Goal: Task Accomplishment & Management: Use online tool/utility

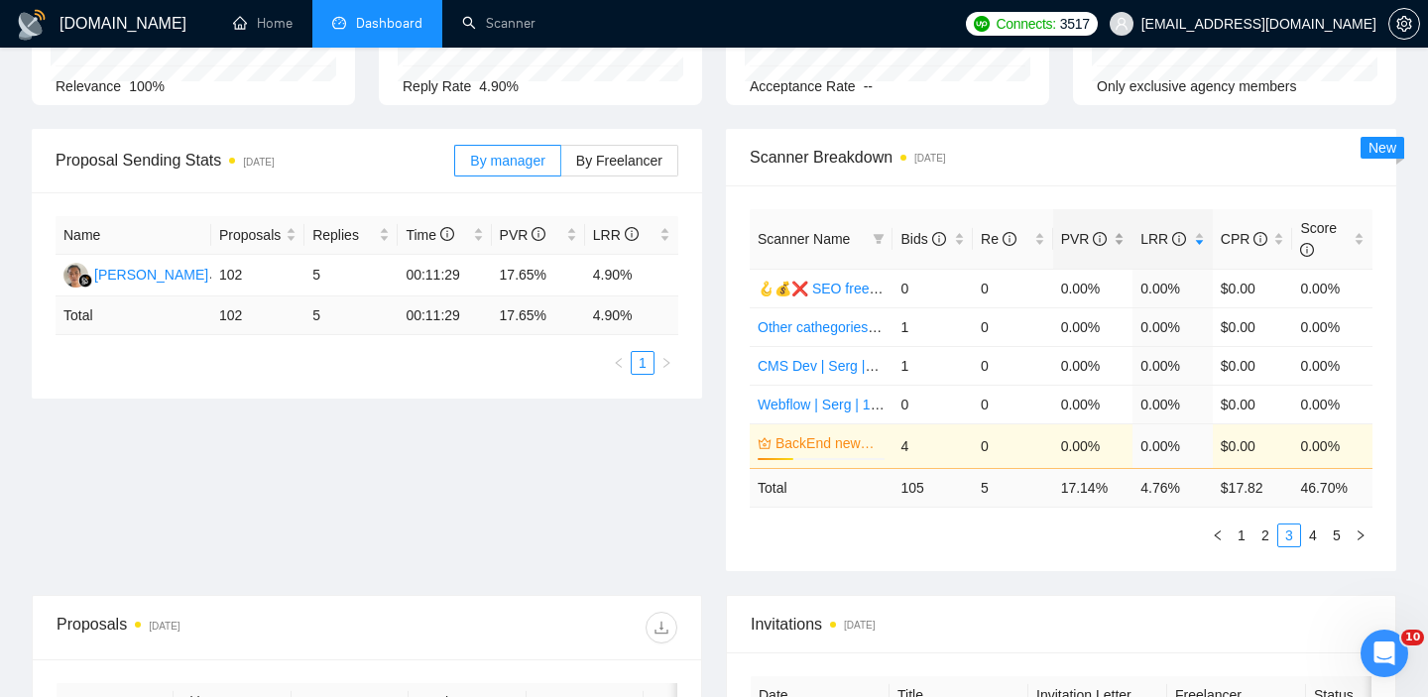
click at [1115, 243] on div "PVR" at bounding box center [1093, 239] width 64 height 22
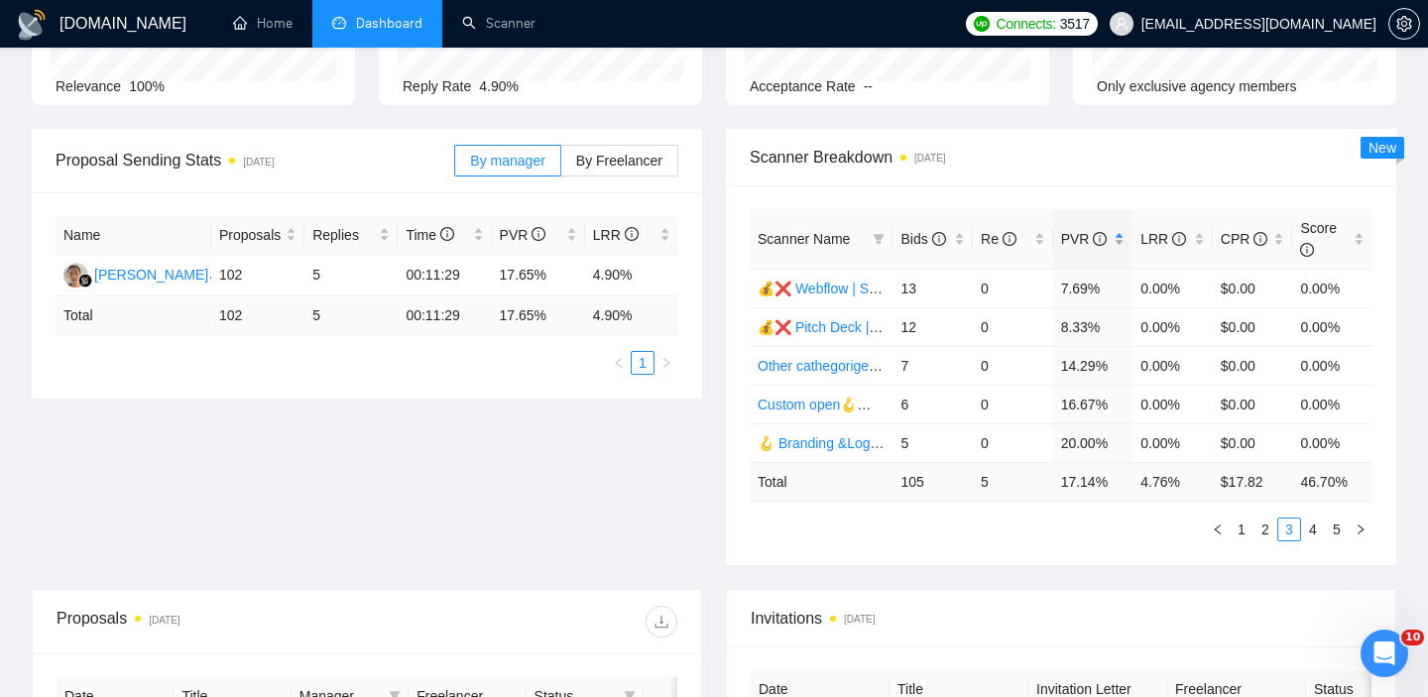
click at [1120, 242] on div "PVR" at bounding box center [1093, 239] width 64 height 22
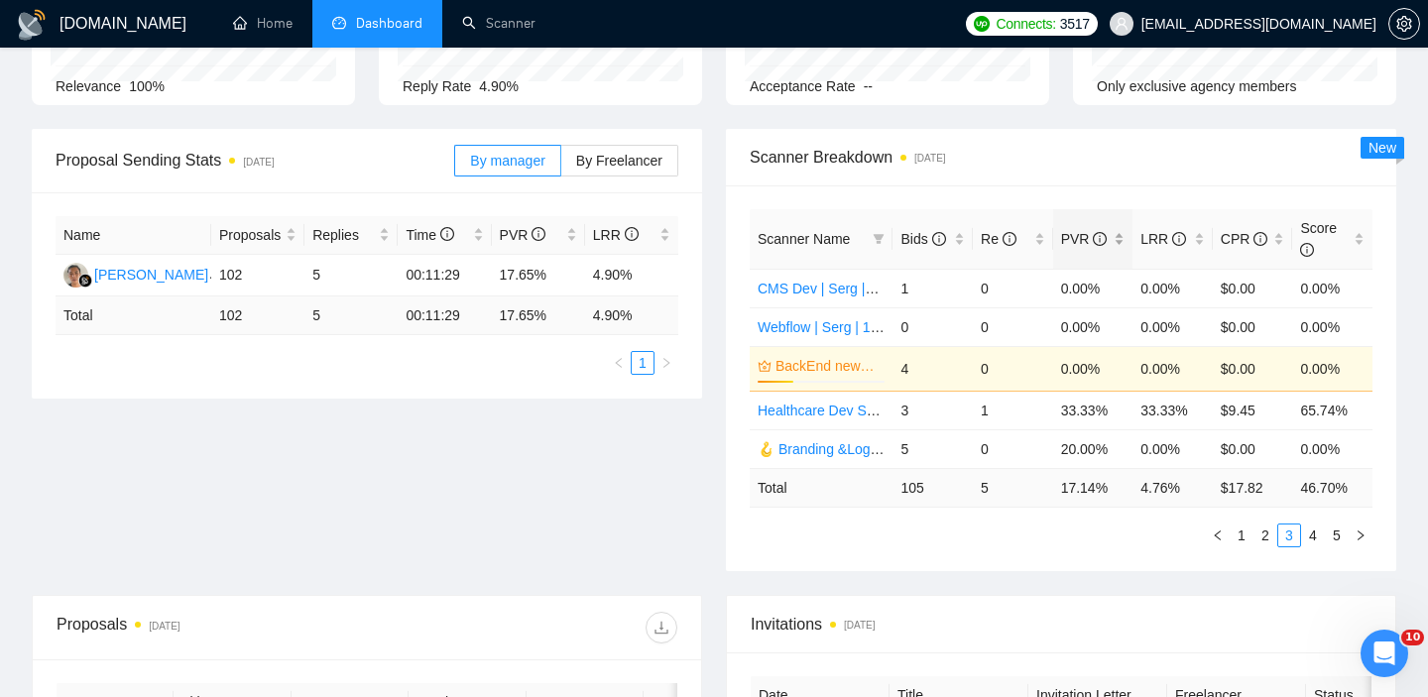
click at [1120, 242] on div "PVR" at bounding box center [1093, 239] width 64 height 22
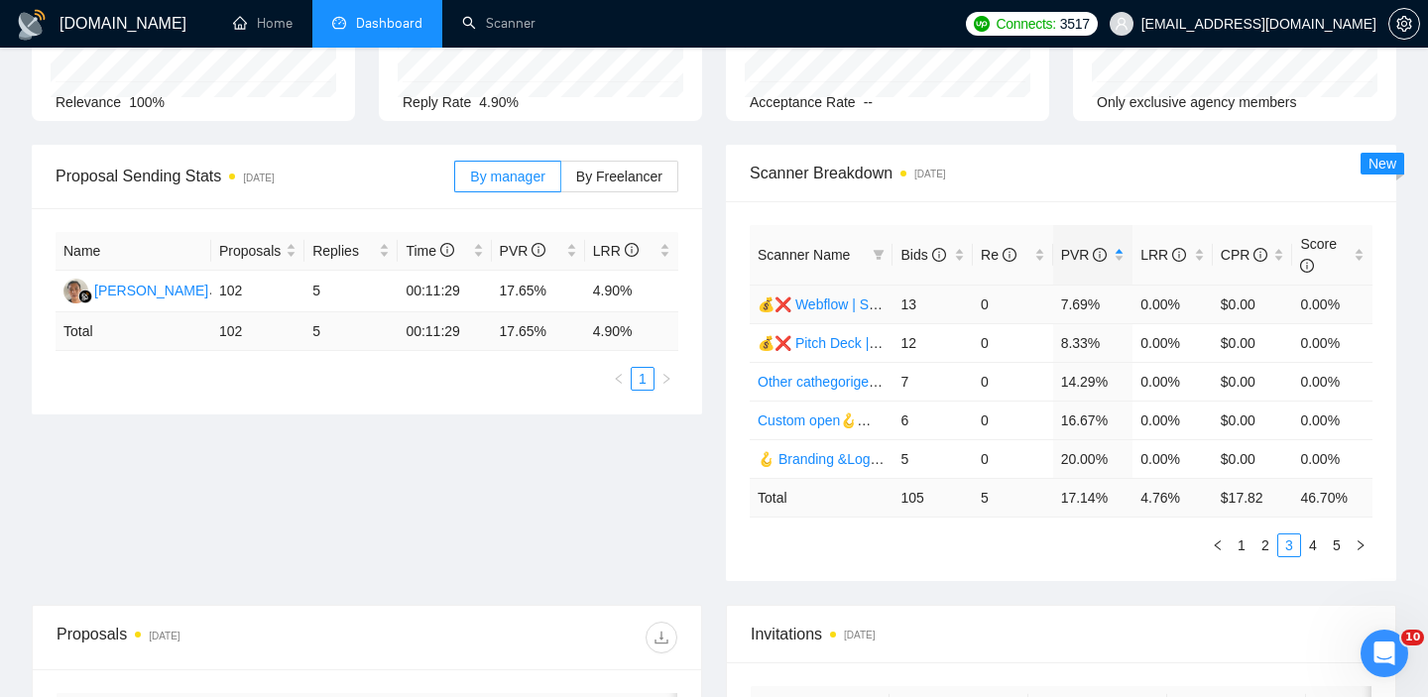
scroll to position [202, 0]
click at [1243, 541] on link "1" at bounding box center [1241, 547] width 22 height 22
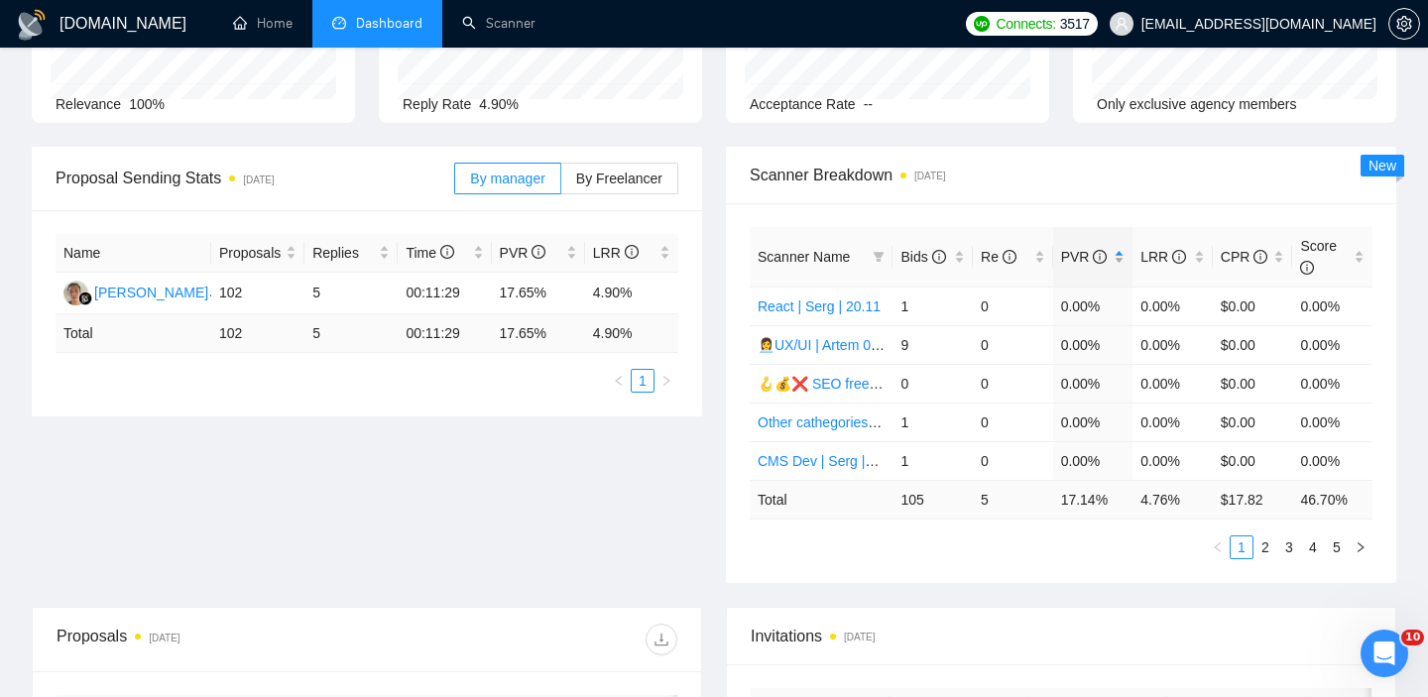
click at [1120, 263] on div "PVR" at bounding box center [1093, 257] width 64 height 22
click at [1274, 552] on link "2" at bounding box center [1265, 547] width 22 height 22
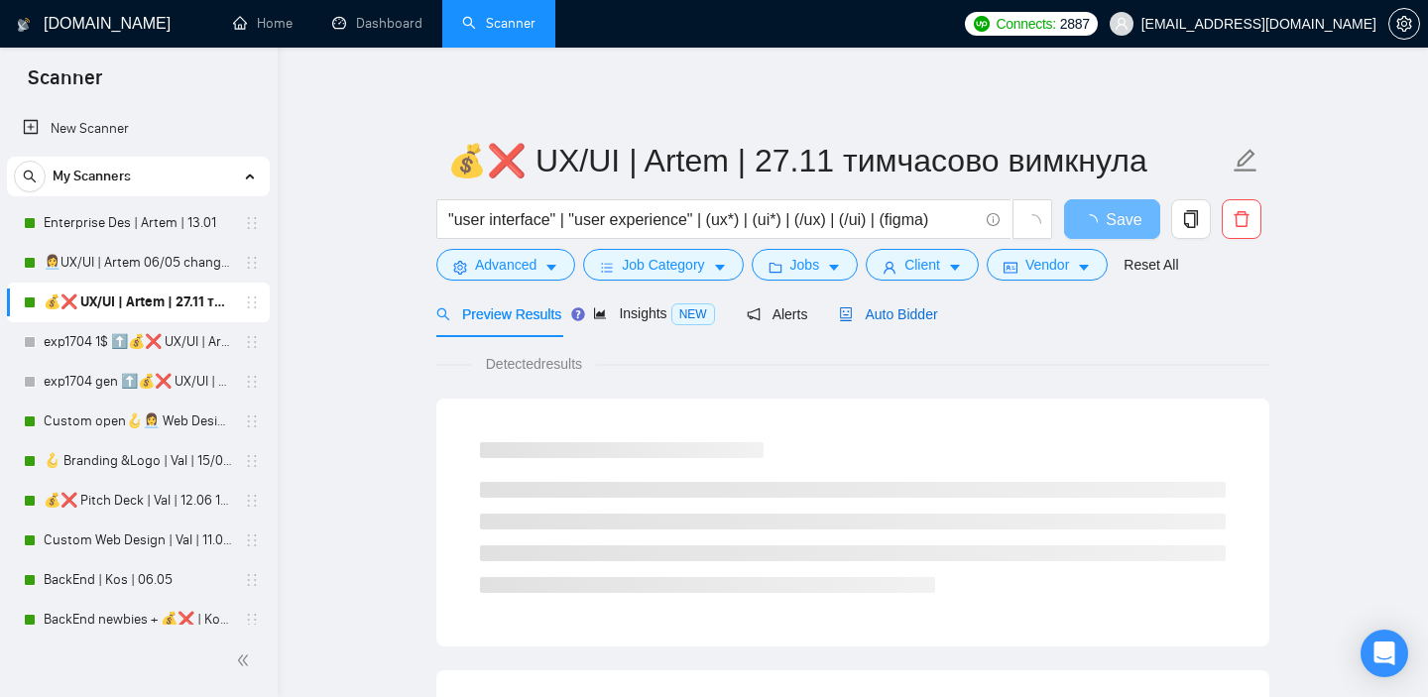
click at [928, 320] on span "Auto Bidder" at bounding box center [888, 314] width 98 height 16
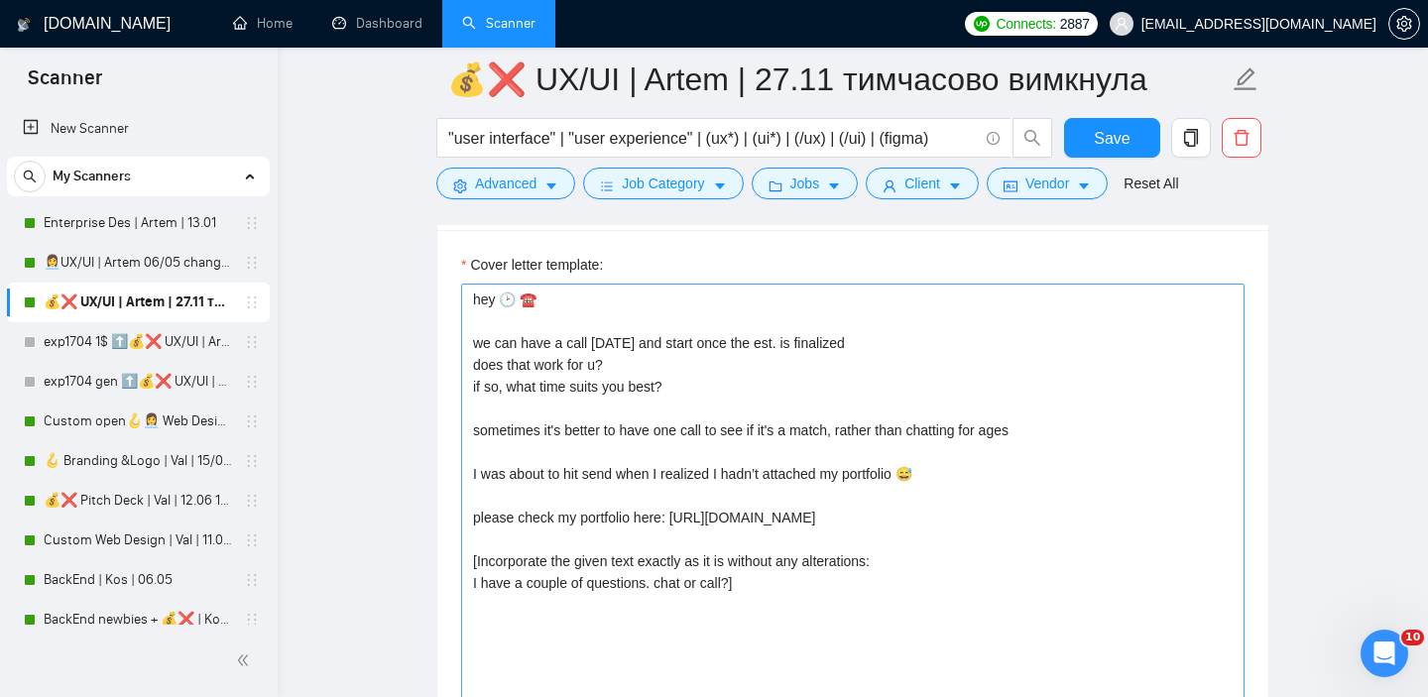
scroll to position [2350, 0]
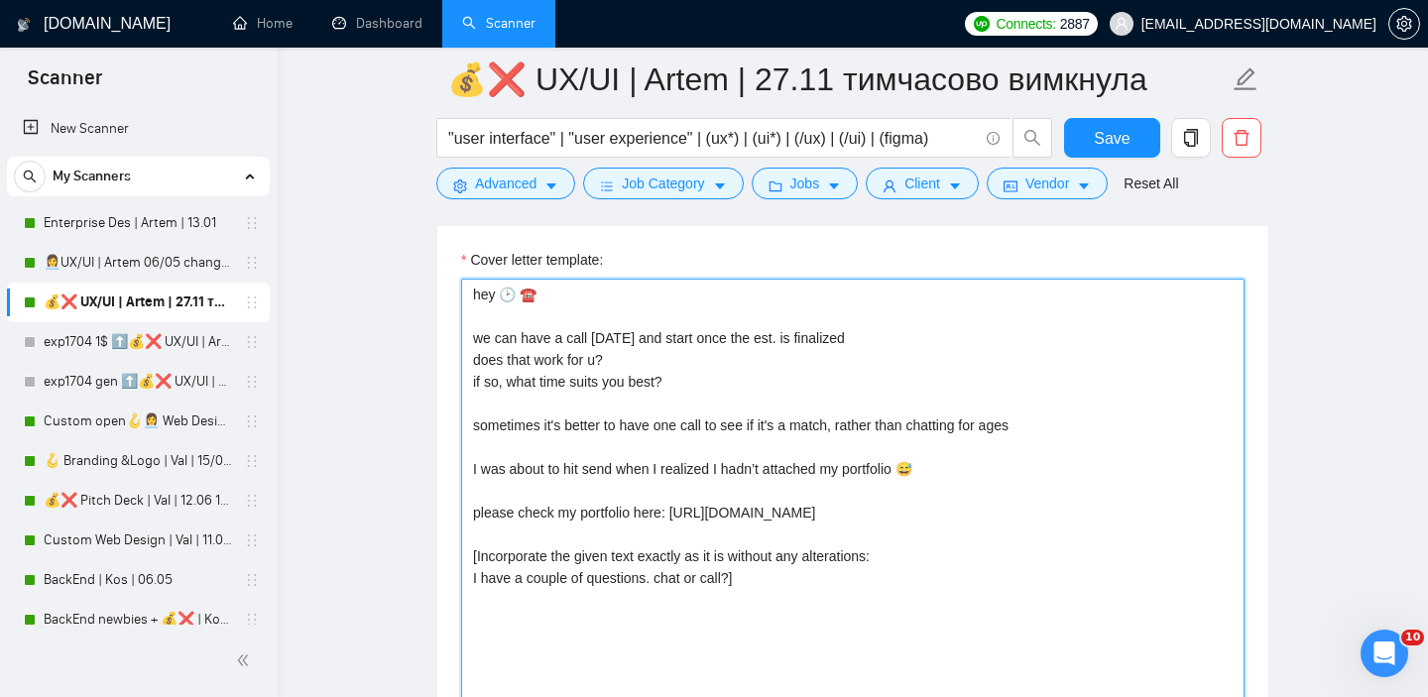
click at [661, 361] on textarea "hey 🕑 ☎️ we can have a call today and start once the est. is finalized does tha…" at bounding box center [852, 502] width 783 height 446
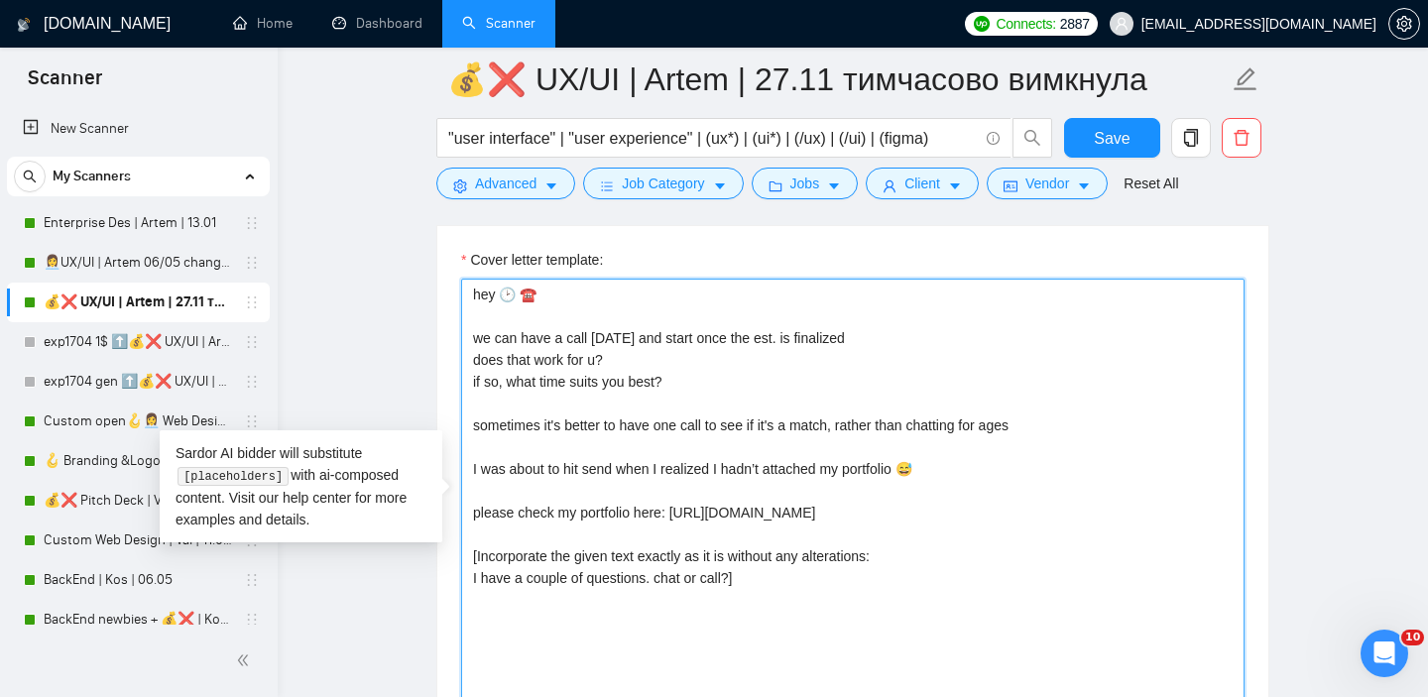
click at [719, 399] on textarea "hey 🕑 ☎️ we can have a call today and start once the est. is finalized does tha…" at bounding box center [852, 502] width 783 height 446
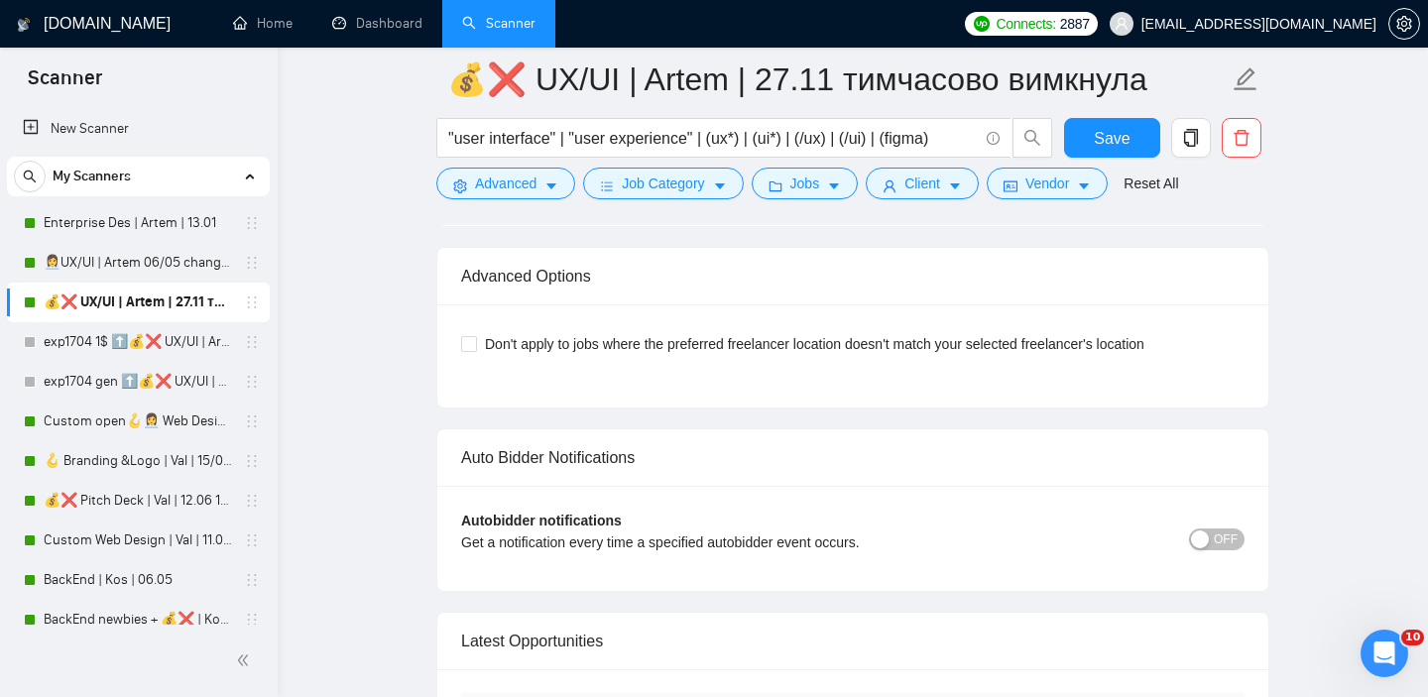
scroll to position [4610, 0]
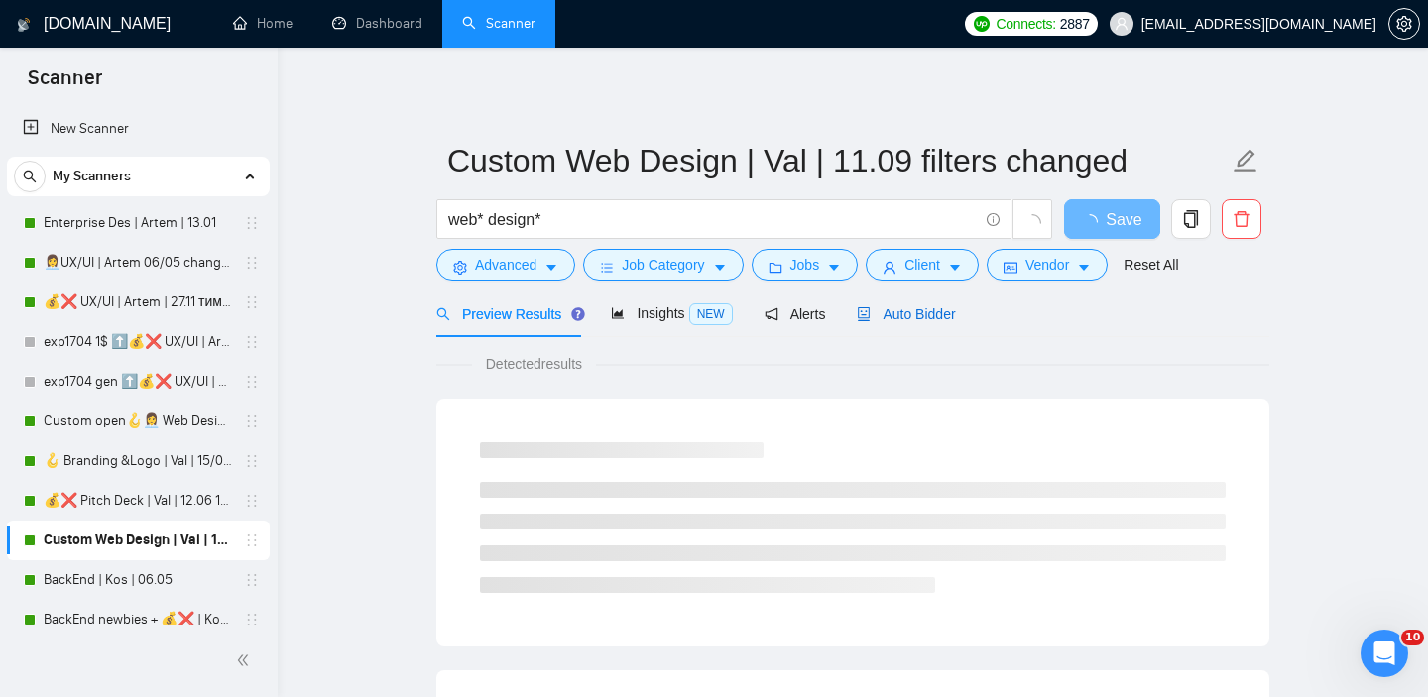
click at [923, 312] on span "Auto Bidder" at bounding box center [906, 314] width 98 height 16
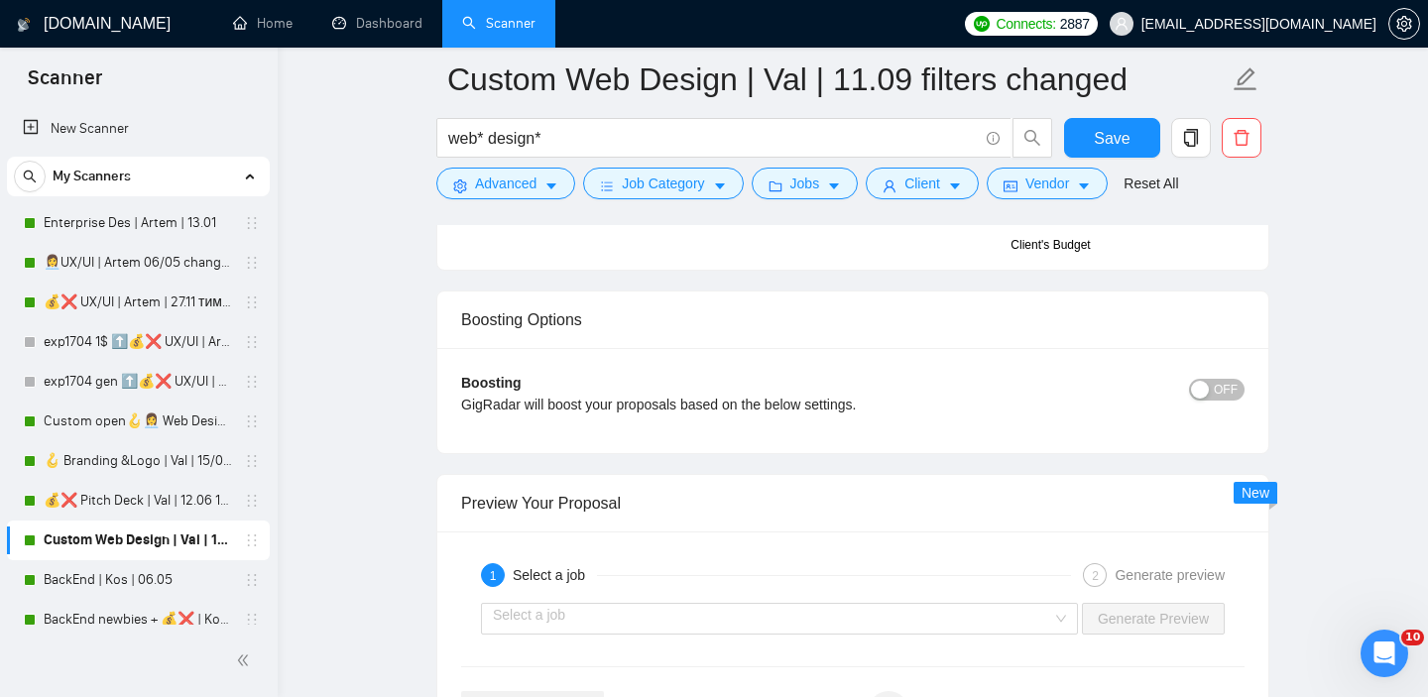
scroll to position [3590, 0]
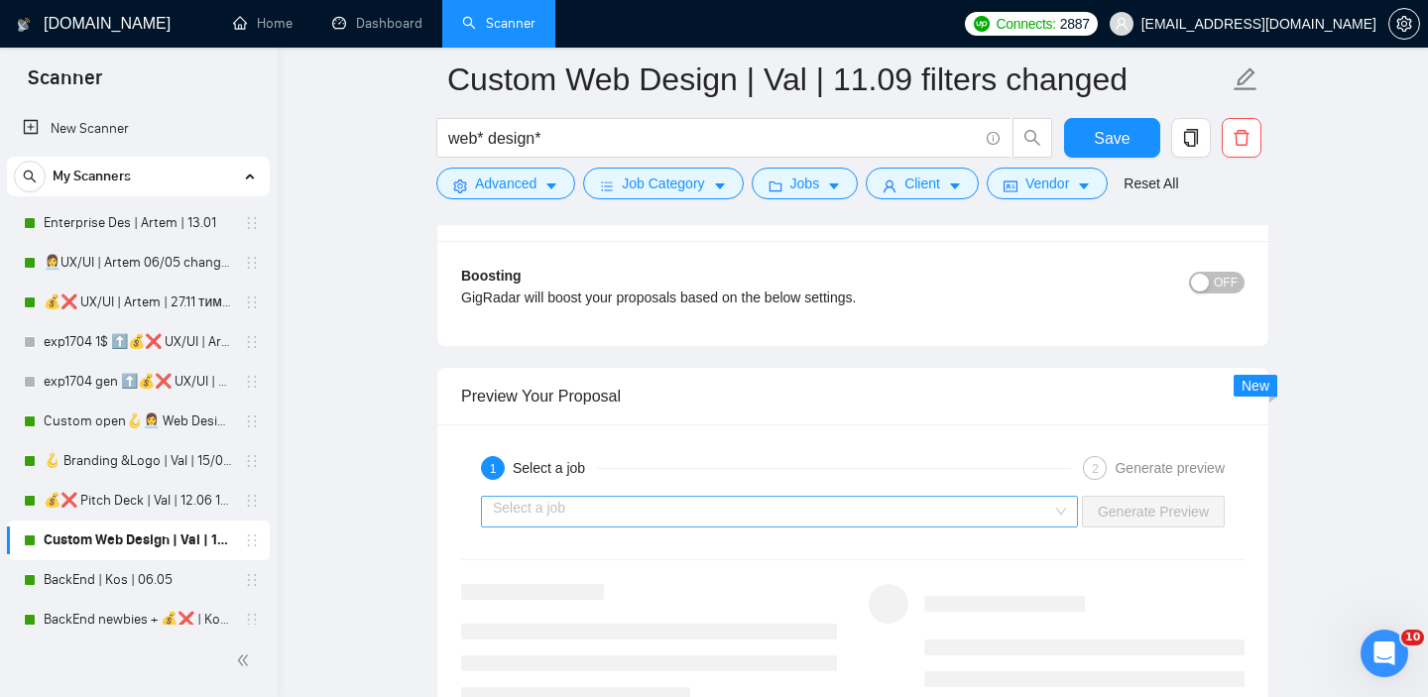
click at [781, 504] on input "search" at bounding box center [772, 512] width 559 height 30
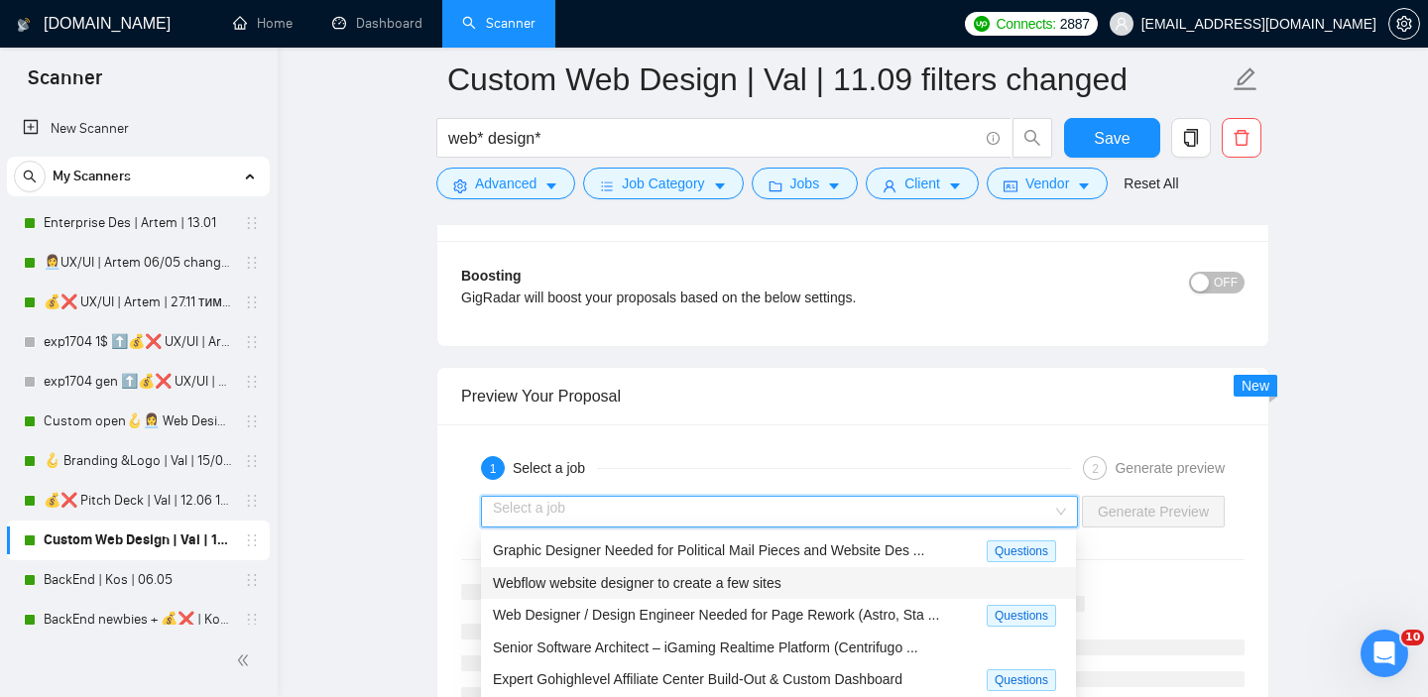
click at [692, 578] on span "Webflow website designer to create a few sites" at bounding box center [637, 583] width 289 height 16
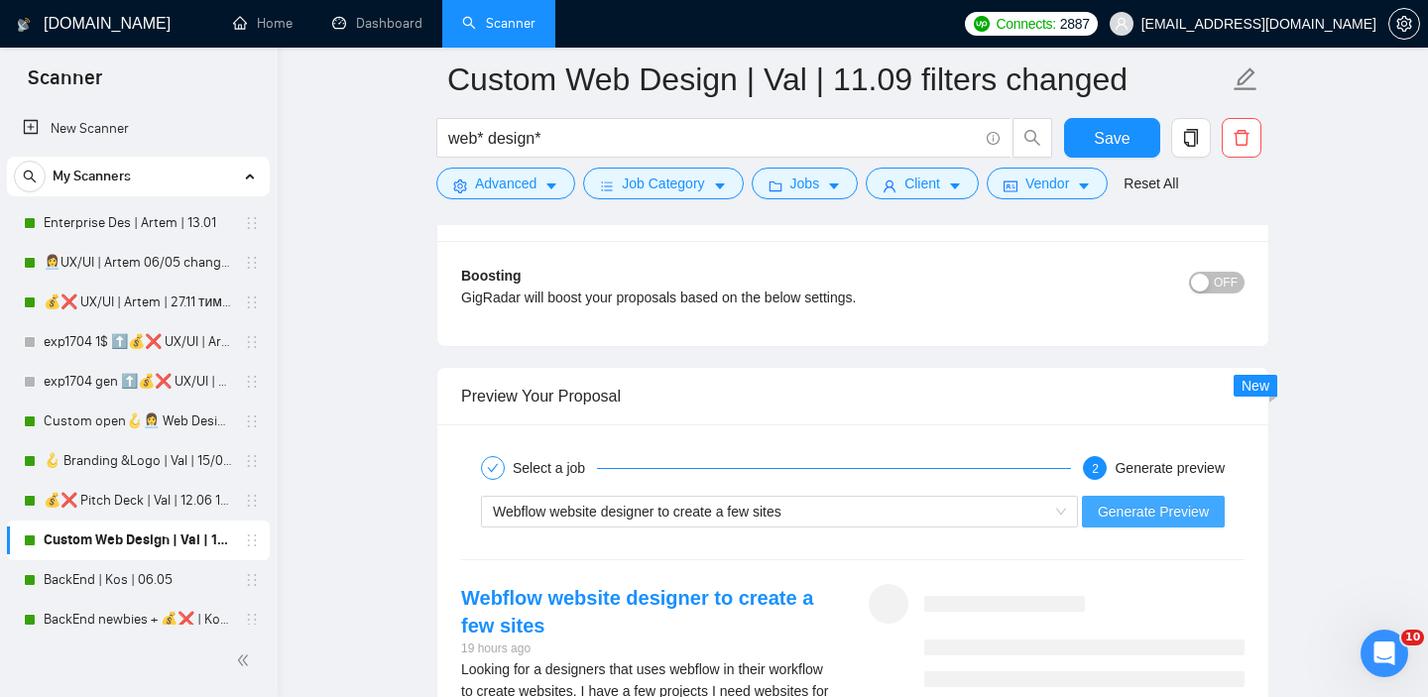
click at [1110, 518] on span "Generate Preview" at bounding box center [1152, 512] width 111 height 22
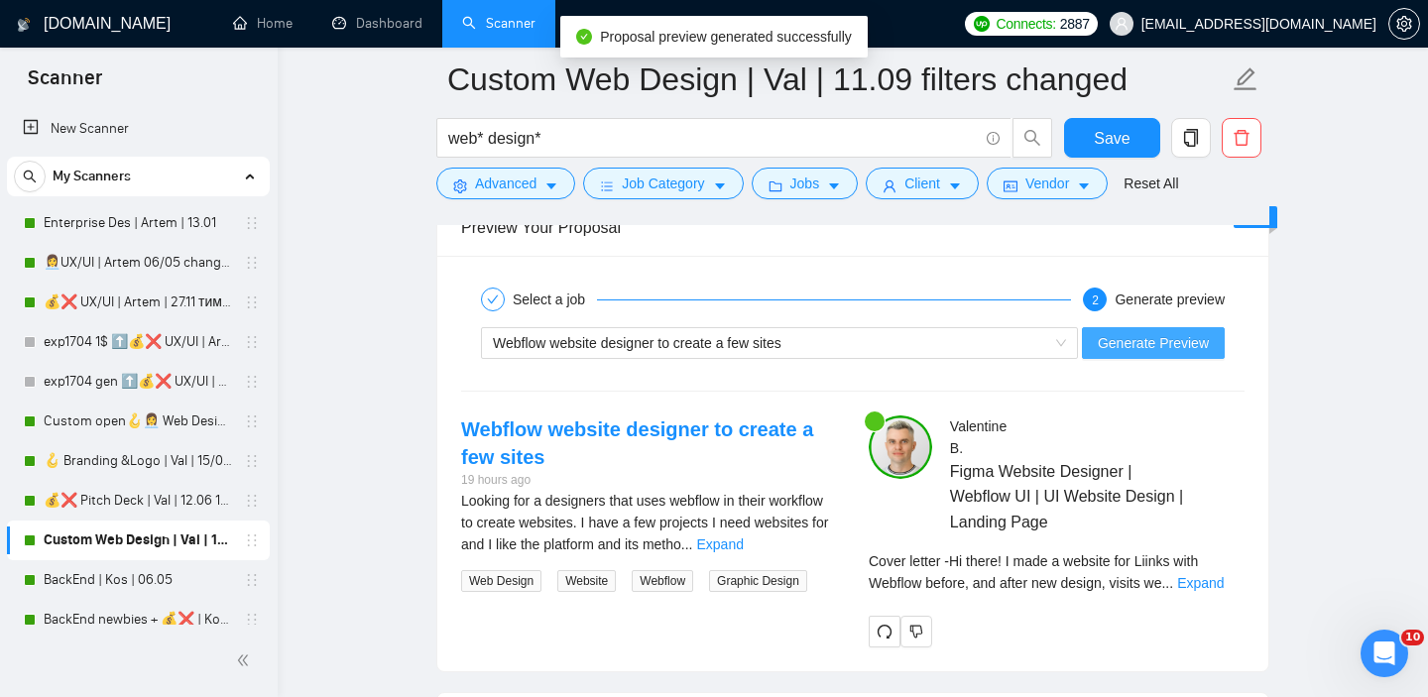
scroll to position [3929, 0]
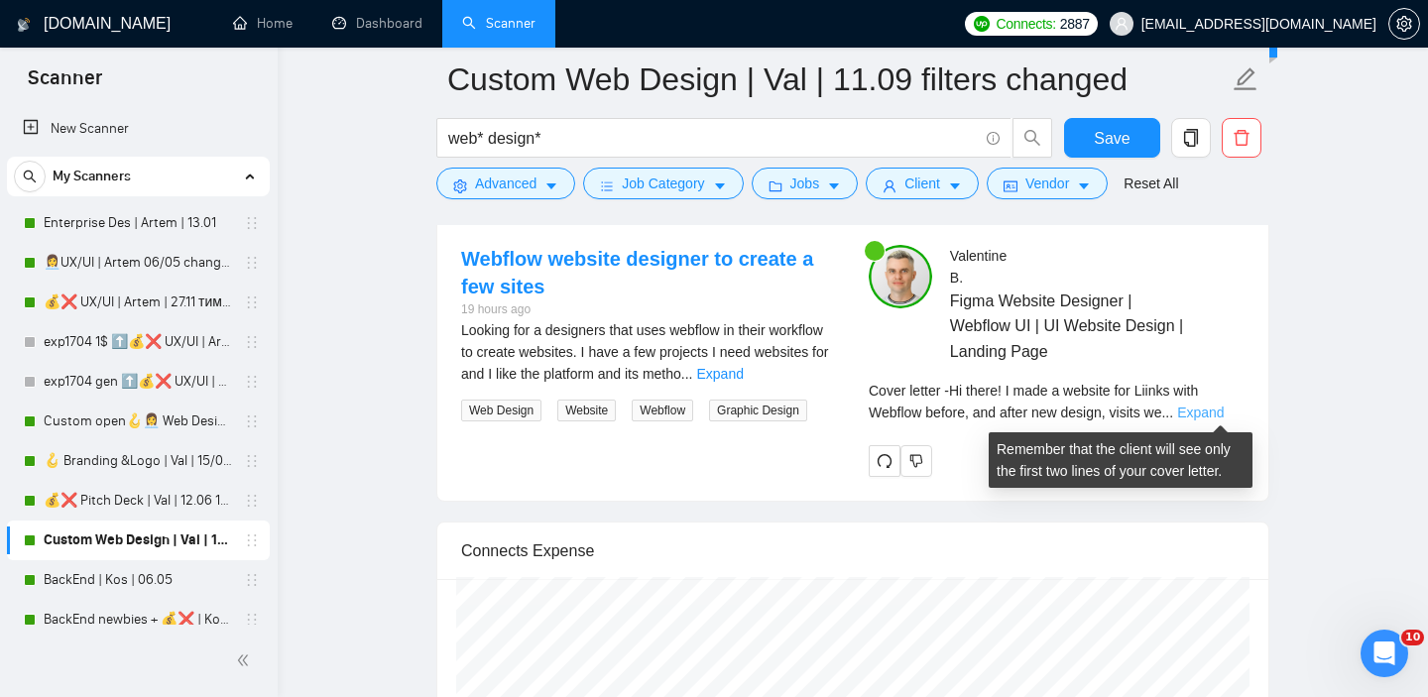
click at [1196, 408] on link "Expand" at bounding box center [1200, 412] width 47 height 16
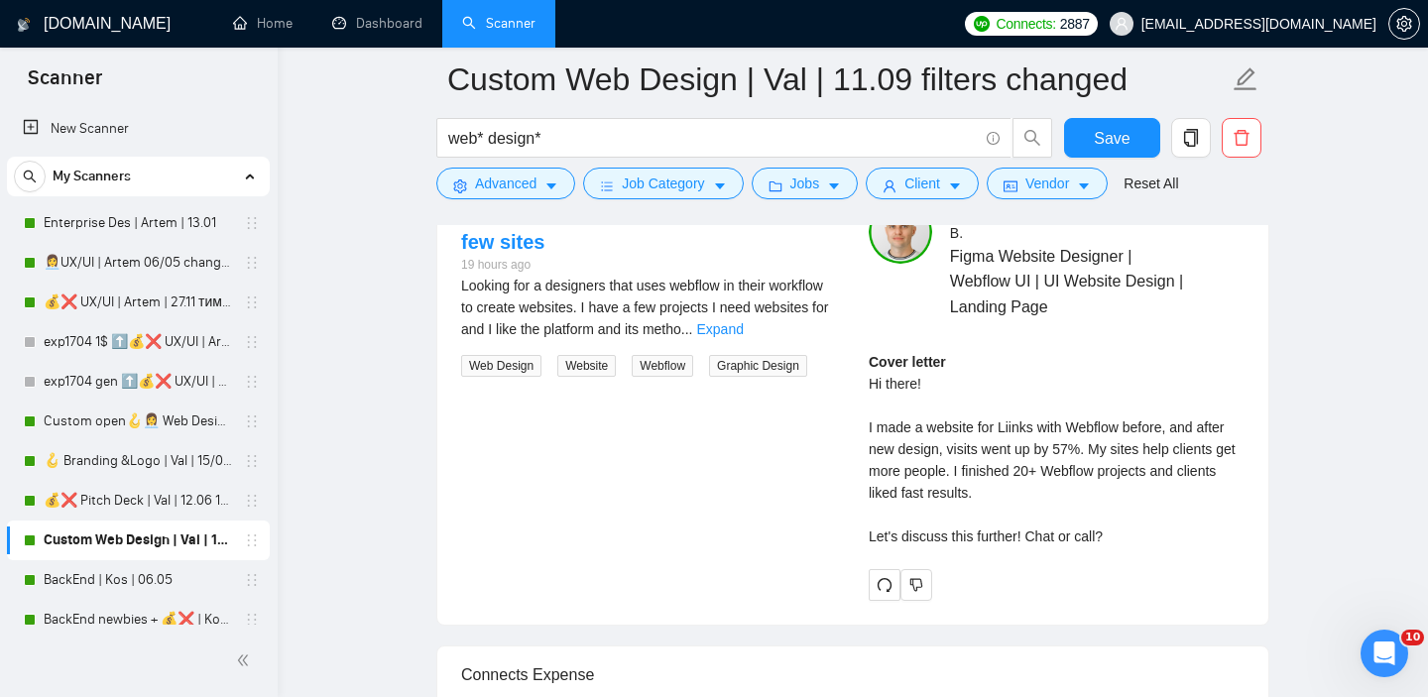
scroll to position [4032, 0]
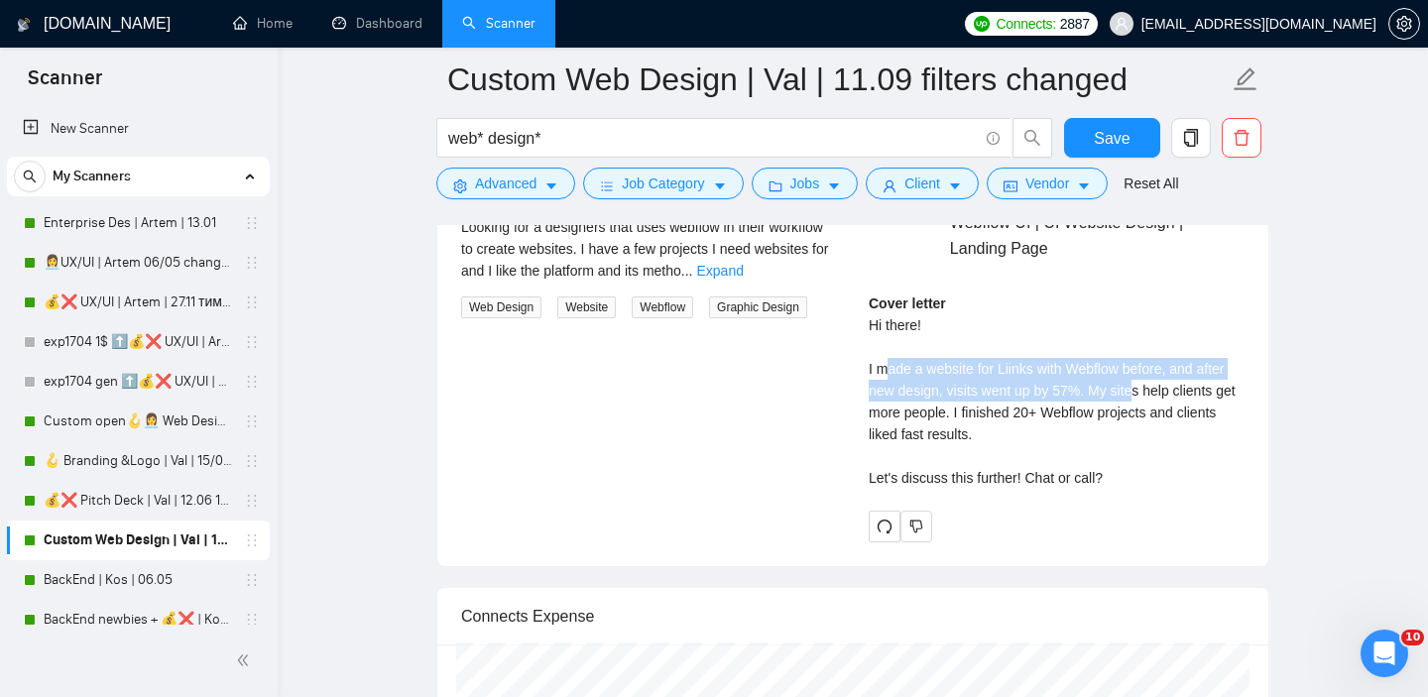
drag, startPoint x: 888, startPoint y: 363, endPoint x: 1145, endPoint y: 391, distance: 258.3
click at [1145, 392] on div "Cover letter Hi there! I made a website for Liinks with Webflow before, and aft…" at bounding box center [1056, 390] width 376 height 196
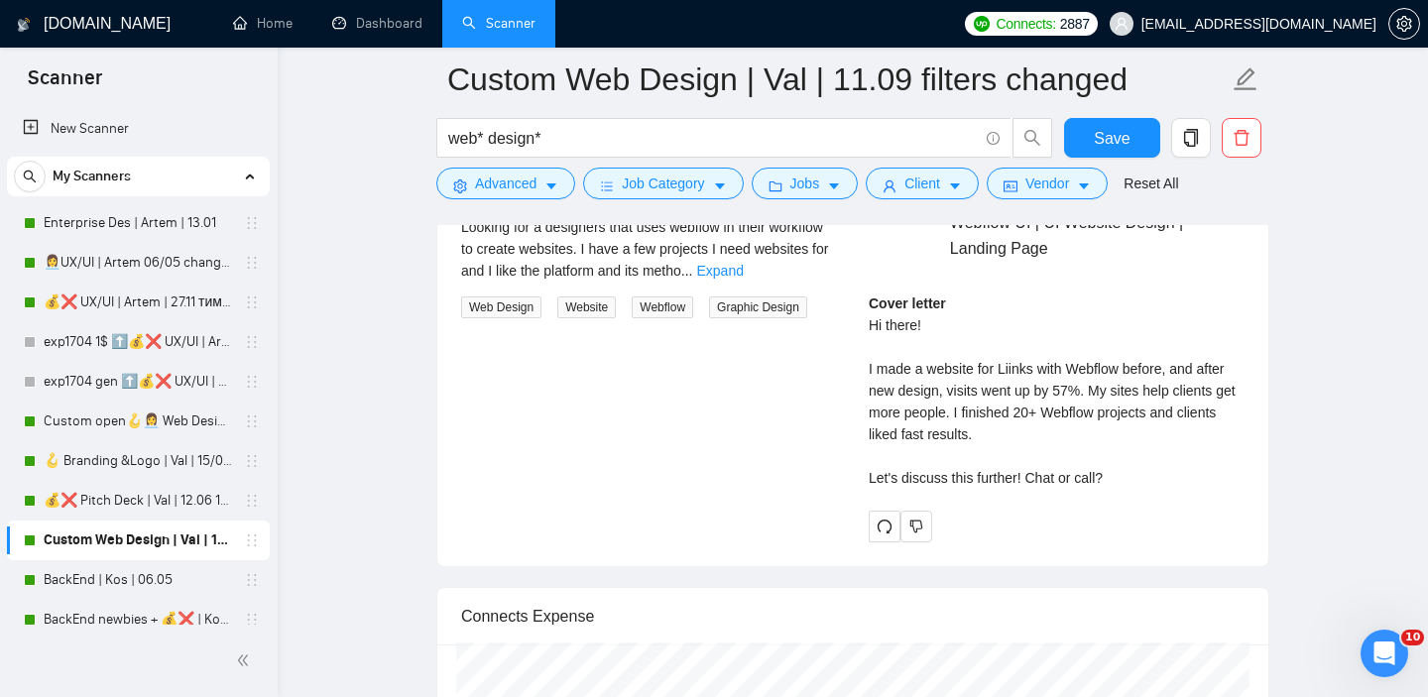
click at [1103, 402] on div "Cover letter Hi there! I made a website for Liinks with Webflow before, and aft…" at bounding box center [1056, 390] width 376 height 196
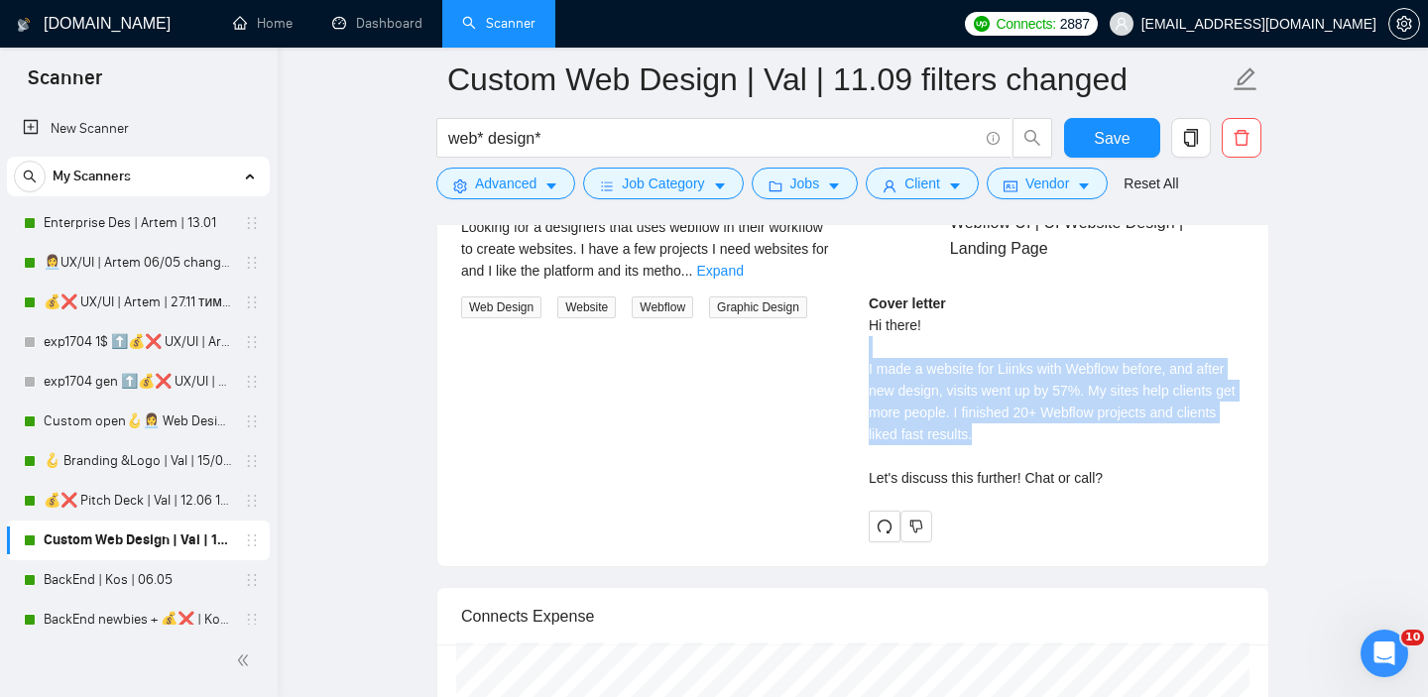
drag, startPoint x: 1034, startPoint y: 442, endPoint x: 977, endPoint y: 343, distance: 114.6
click at [977, 343] on div "Cover letter Hi there! I made a website for Liinks with Webflow before, and aft…" at bounding box center [1056, 390] width 376 height 196
copy div "I made a website for Liinks with Webflow before, and after new design, visits w…"
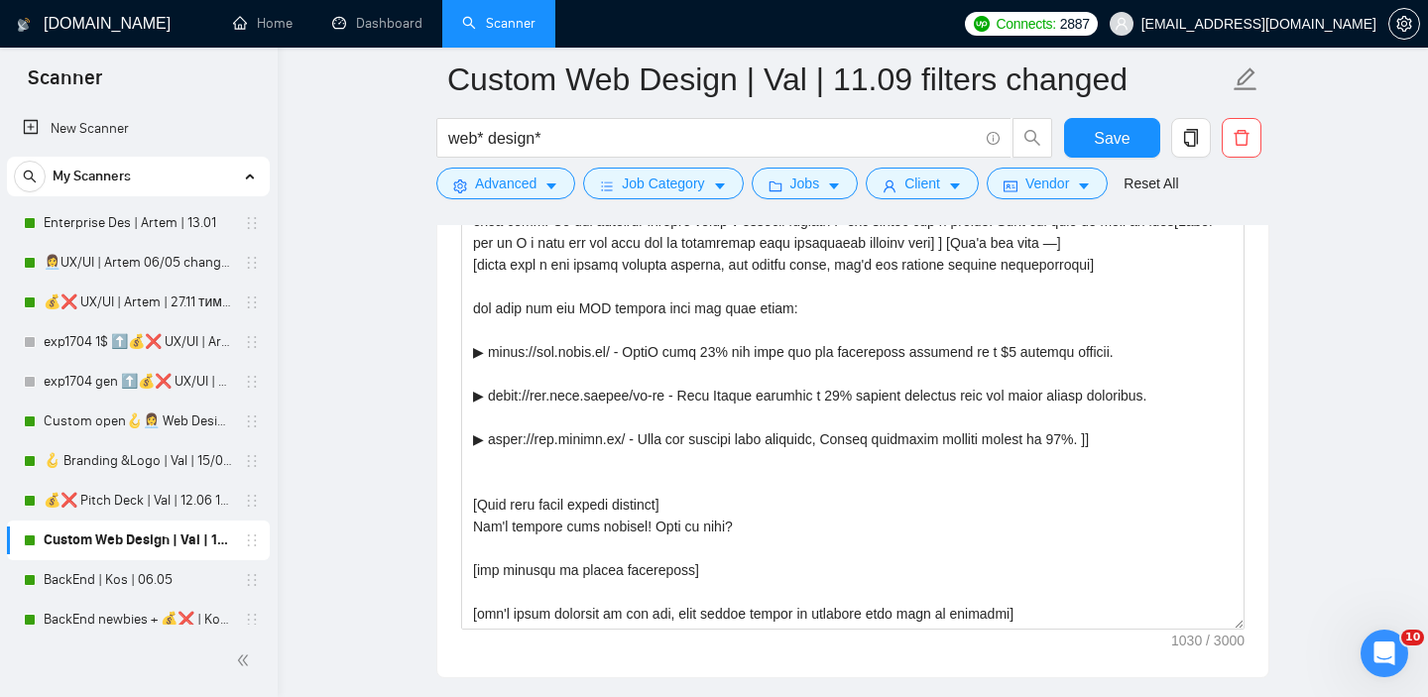
scroll to position [2030, 0]
